Goal: Task Accomplishment & Management: Complete application form

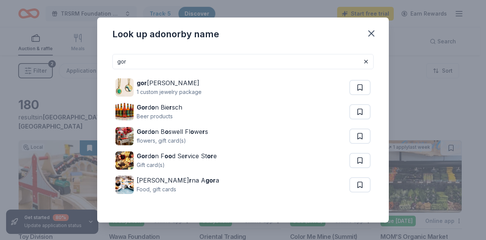
click at [372, 29] on icon "button" at bounding box center [371, 33] width 11 height 11
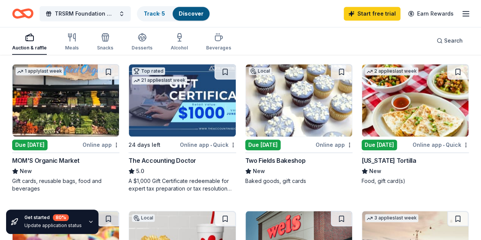
scroll to position [199, 0]
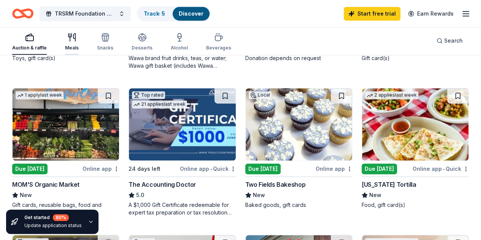
click at [76, 41] on icon "button" at bounding box center [71, 37] width 9 height 9
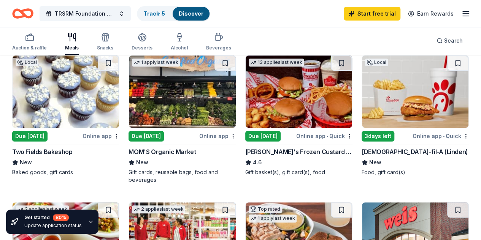
scroll to position [82, 0]
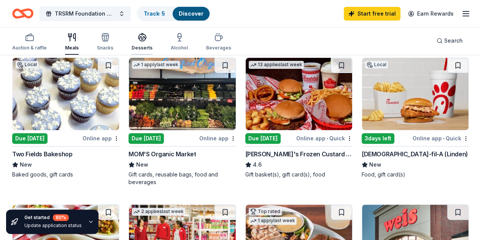
click at [146, 38] on icon "button" at bounding box center [142, 37] width 9 height 9
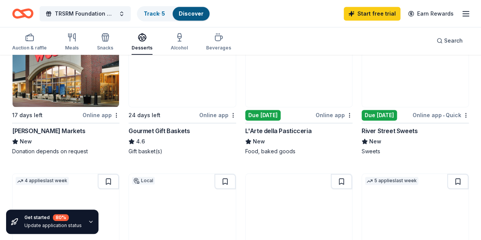
scroll to position [245, 0]
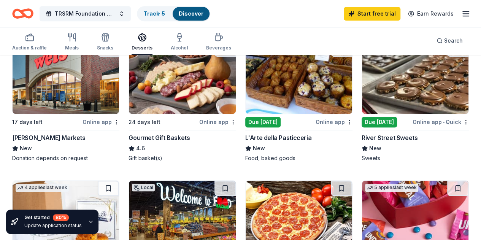
click at [129, 100] on img at bounding box center [182, 77] width 106 height 72
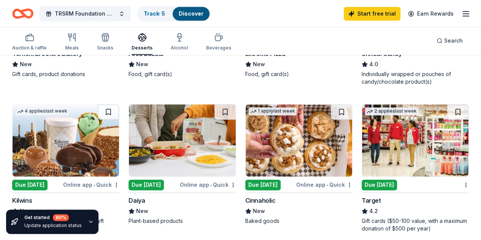
scroll to position [539, 0]
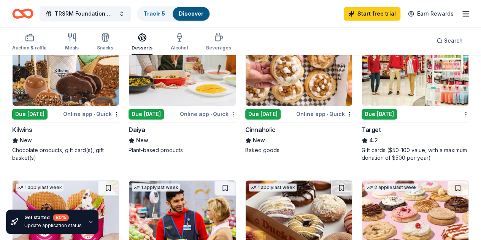
click at [362, 93] on img at bounding box center [415, 69] width 106 height 72
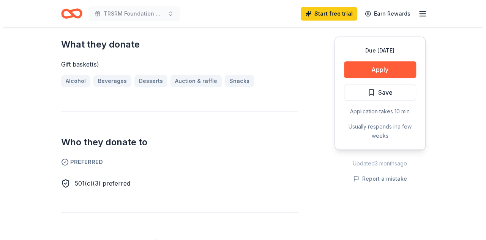
scroll to position [307, 0]
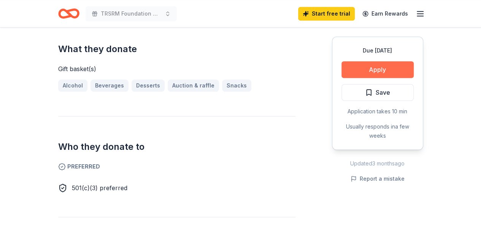
click at [395, 66] on button "Apply" at bounding box center [377, 69] width 72 height 17
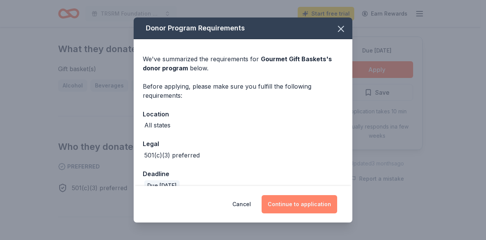
click at [299, 203] on button "Continue to application" at bounding box center [300, 204] width 76 height 18
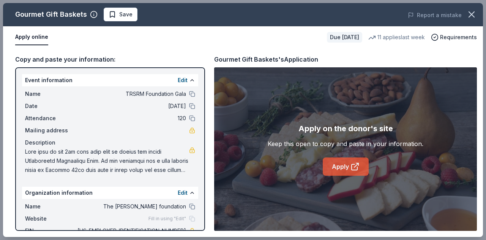
click at [346, 161] on link "Apply" at bounding box center [346, 166] width 46 height 18
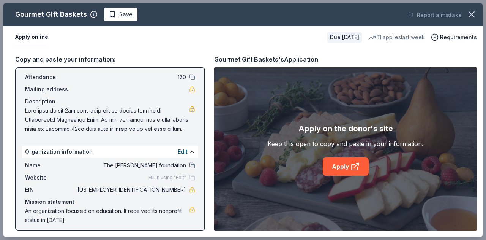
scroll to position [45, 0]
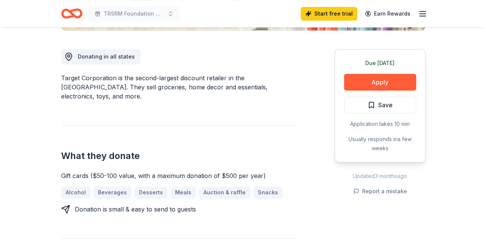
scroll to position [194, 0]
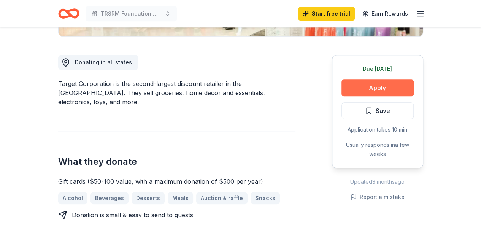
click at [390, 85] on button "Apply" at bounding box center [377, 87] width 72 height 17
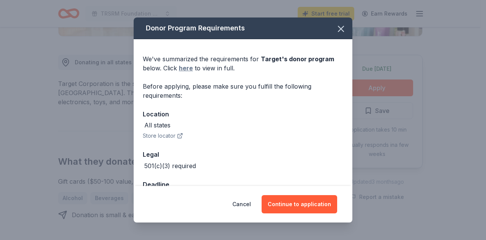
click at [186, 70] on link "here" at bounding box center [186, 67] width 14 height 9
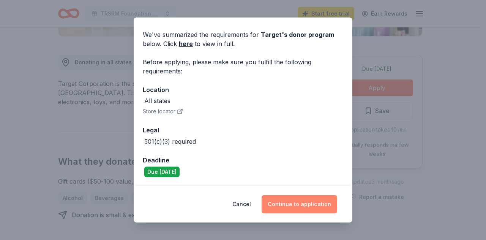
click at [311, 202] on button "Continue to application" at bounding box center [300, 204] width 76 height 18
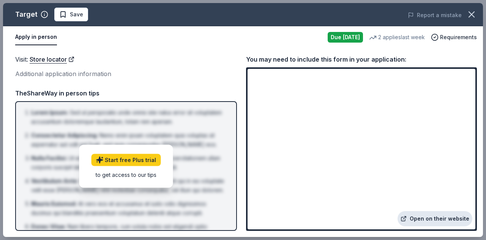
click at [440, 218] on link "Open on their website" at bounding box center [435, 218] width 75 height 15
